Goal: Transaction & Acquisition: Book appointment/travel/reservation

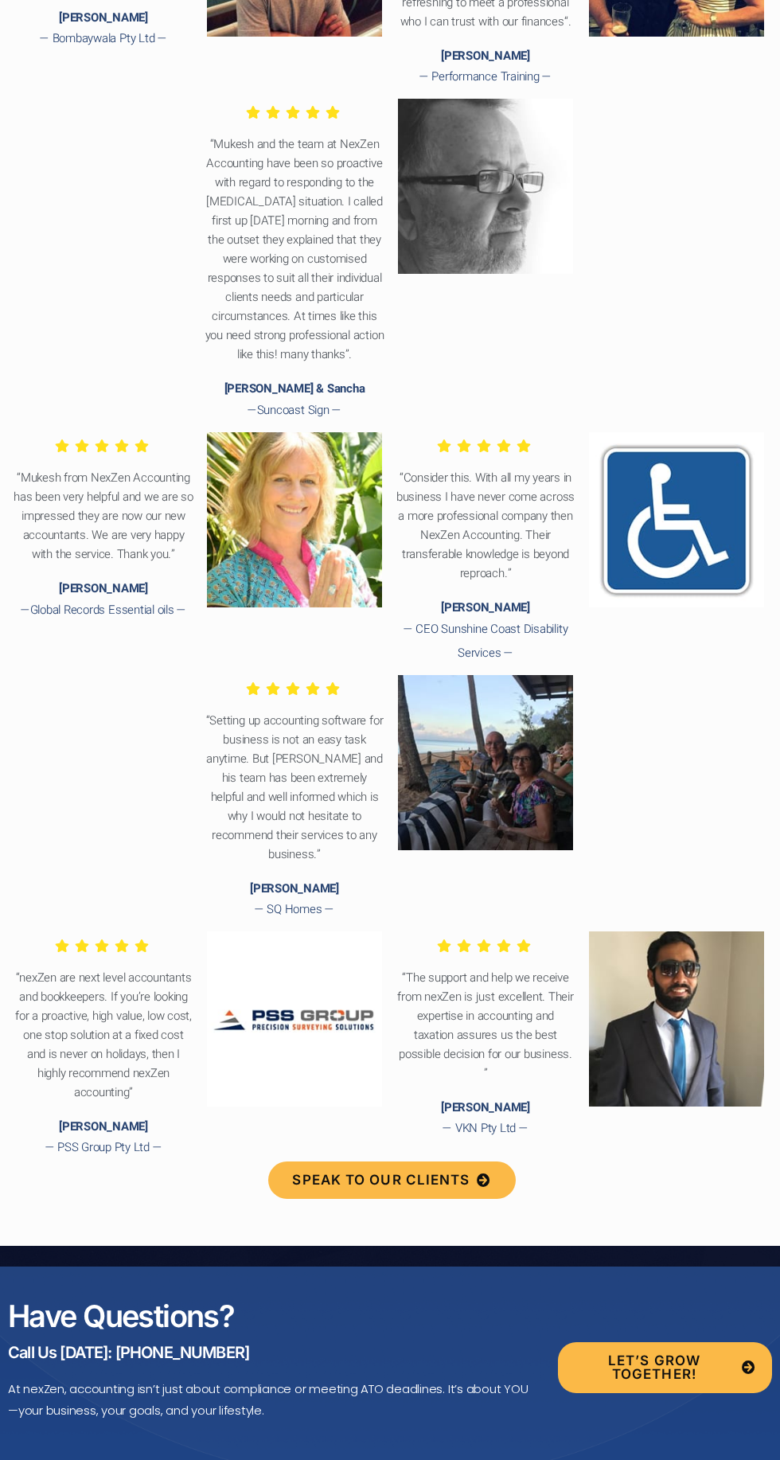
scroll to position [7005, 0]
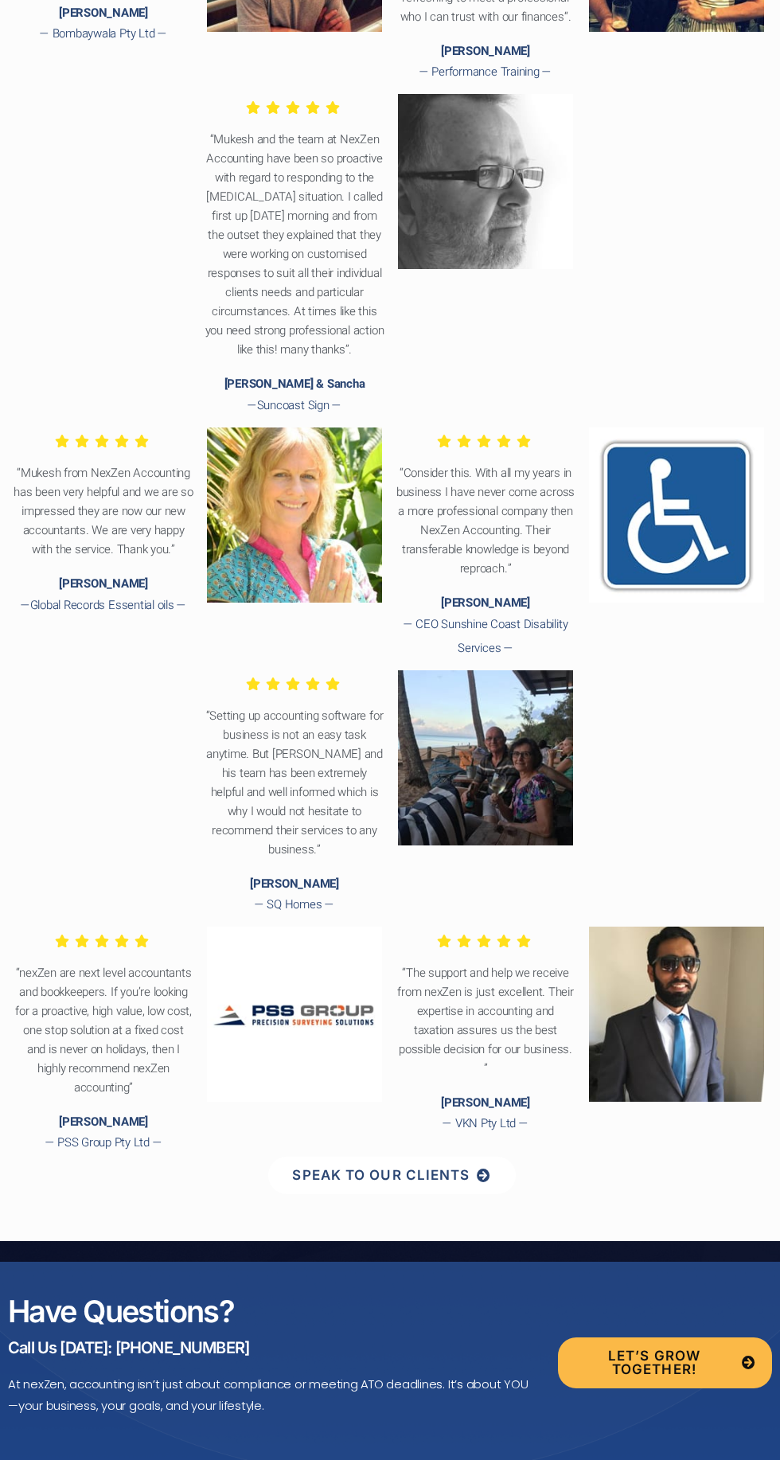
click at [447, 1182] on span "Speak to our clients" at bounding box center [381, 1176] width 178 height 14
click at [622, 1355] on span "Let’s Grow Together!" at bounding box center [654, 1363] width 161 height 27
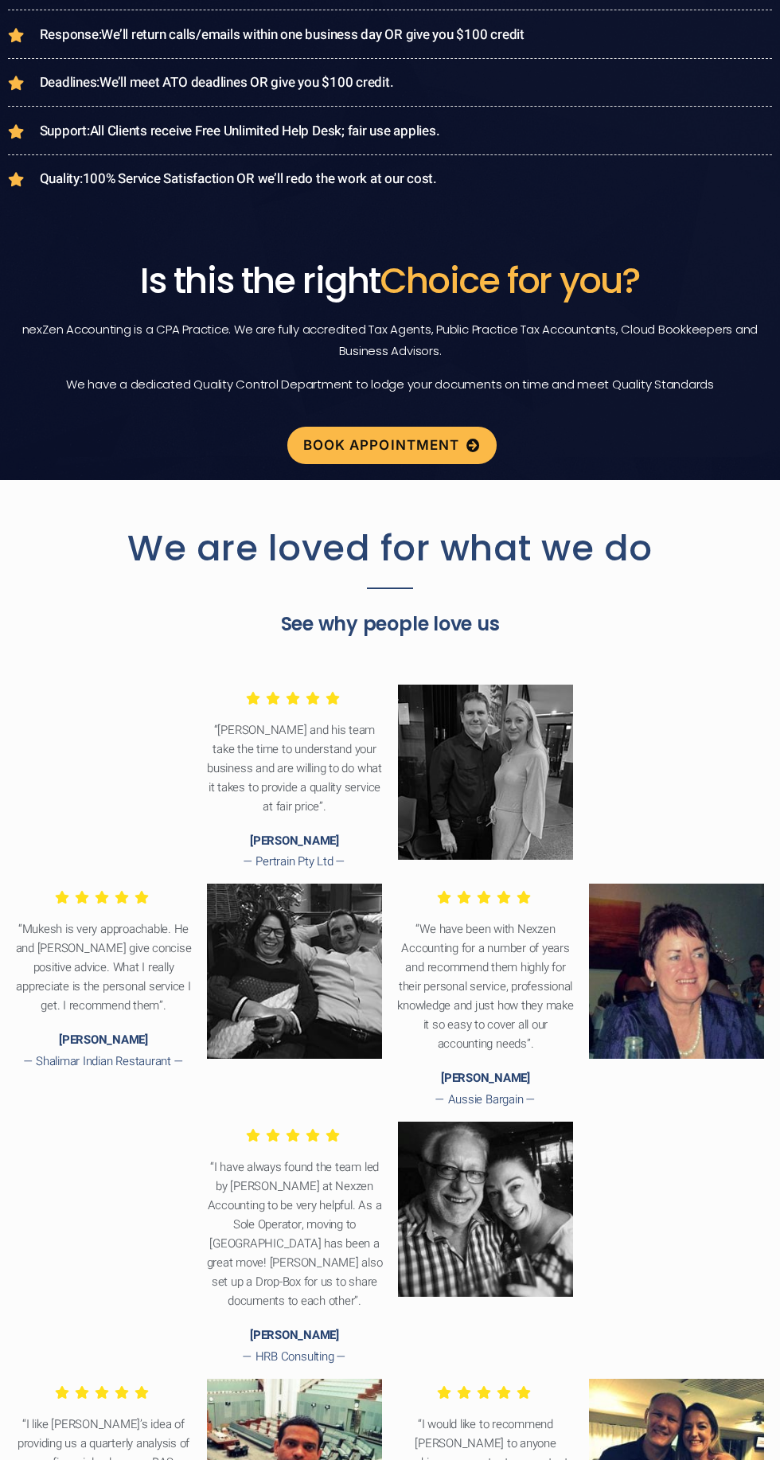
scroll to position [4823, 0]
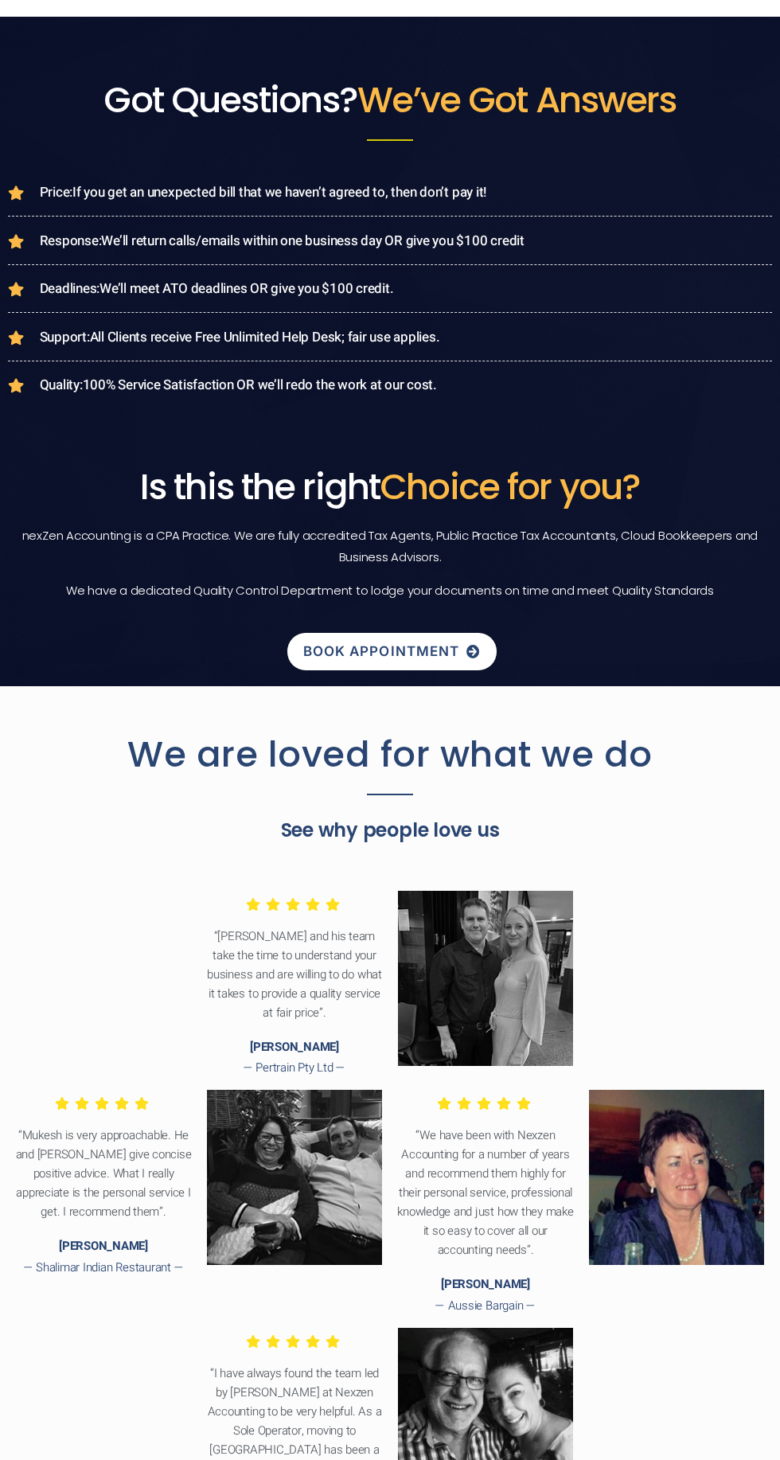
click at [430, 658] on span "BOOK APPOINTMENT" at bounding box center [381, 652] width 157 height 14
